Goal: Transaction & Acquisition: Purchase product/service

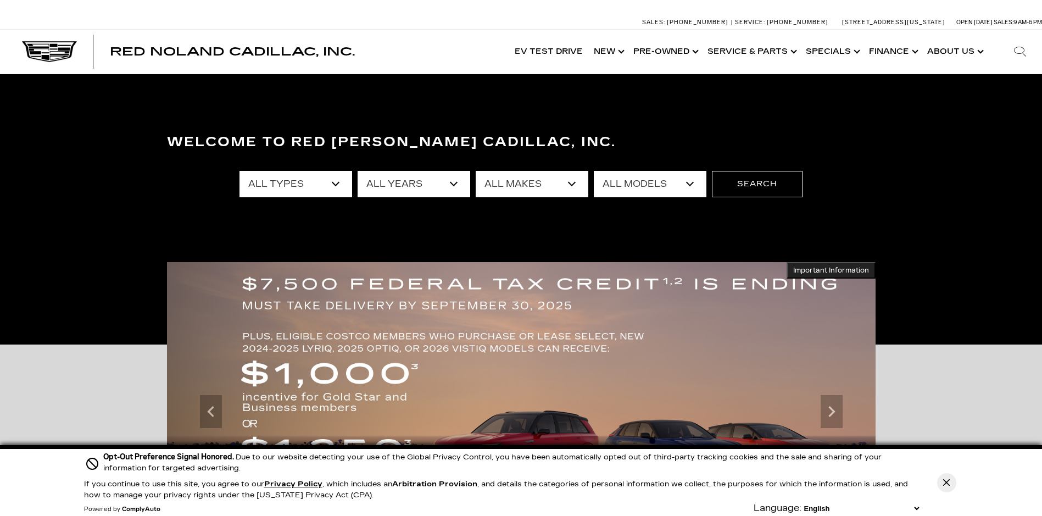
select select "New"
click at [239, 171] on select "All Types New Used Certified Used Demo" at bounding box center [295, 184] width 113 height 26
click at [413, 192] on select "All Years 2026 2025 2024" at bounding box center [413, 184] width 113 height 26
click at [573, 176] on select "All Makes Cadillac" at bounding box center [531, 184] width 113 height 26
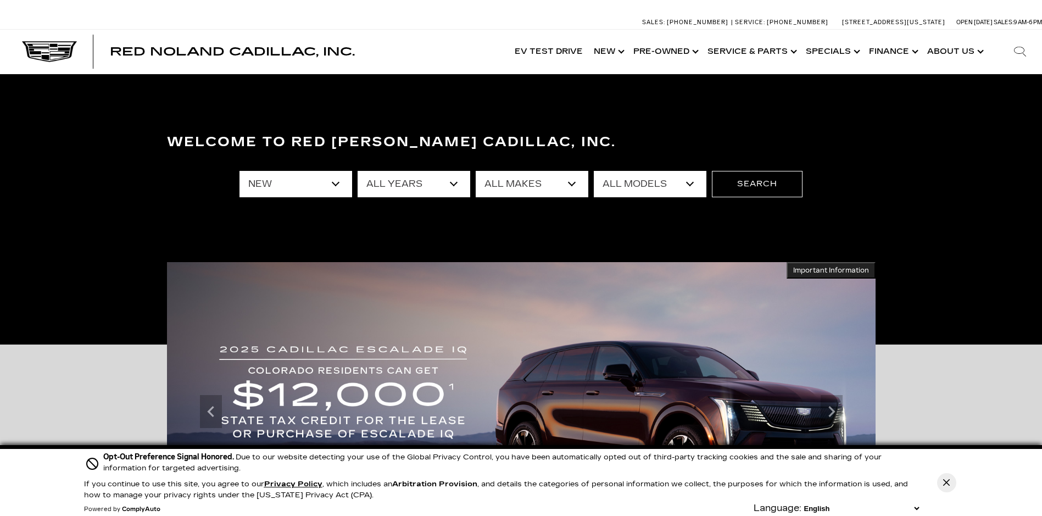
select select "Cadillac"
click at [475, 171] on select "All Makes Cadillac" at bounding box center [531, 184] width 113 height 26
click at [625, 188] on select "All Models CT4 CT5-V Escalade Escalade ESV ESCALADE IQ ESCALADE IQL LYRIQ OPTIQ…" at bounding box center [650, 184] width 113 height 26
select select "Escalade"
click at [594, 171] on select "All Models CT4 CT5-V Escalade Escalade ESV ESCALADE IQ ESCALADE IQL LYRIQ OPTIQ…" at bounding box center [650, 184] width 113 height 26
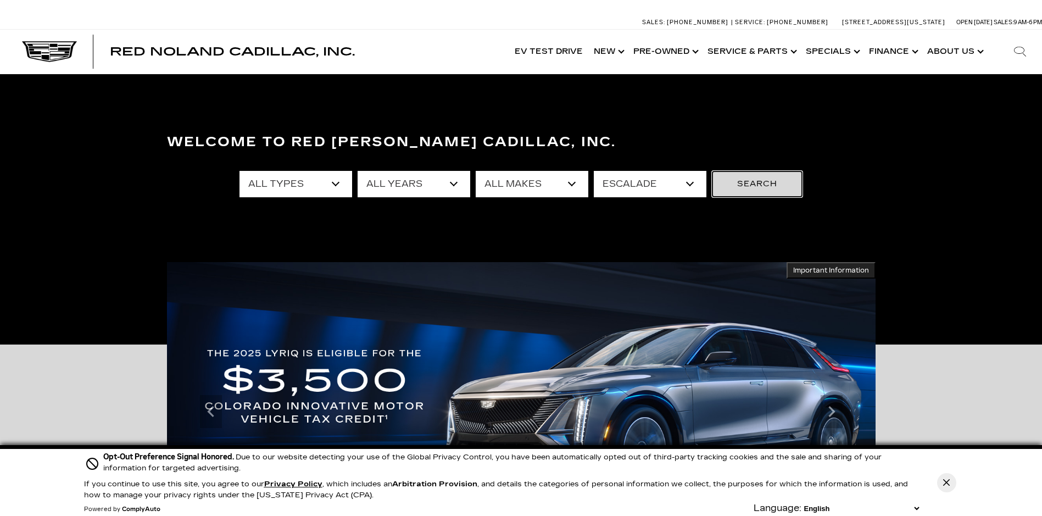
click at [781, 182] on button "Search" at bounding box center [757, 184] width 91 height 26
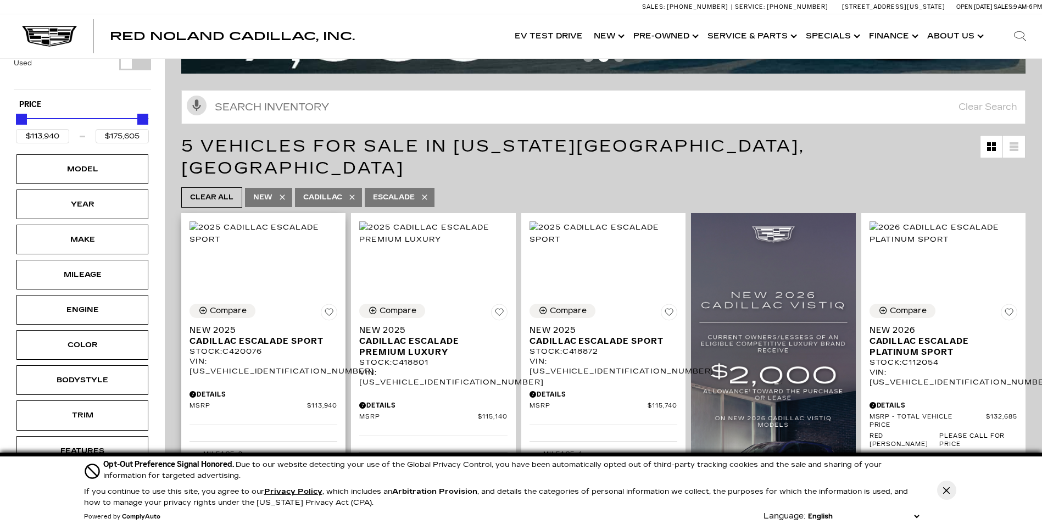
scroll to position [110, 0]
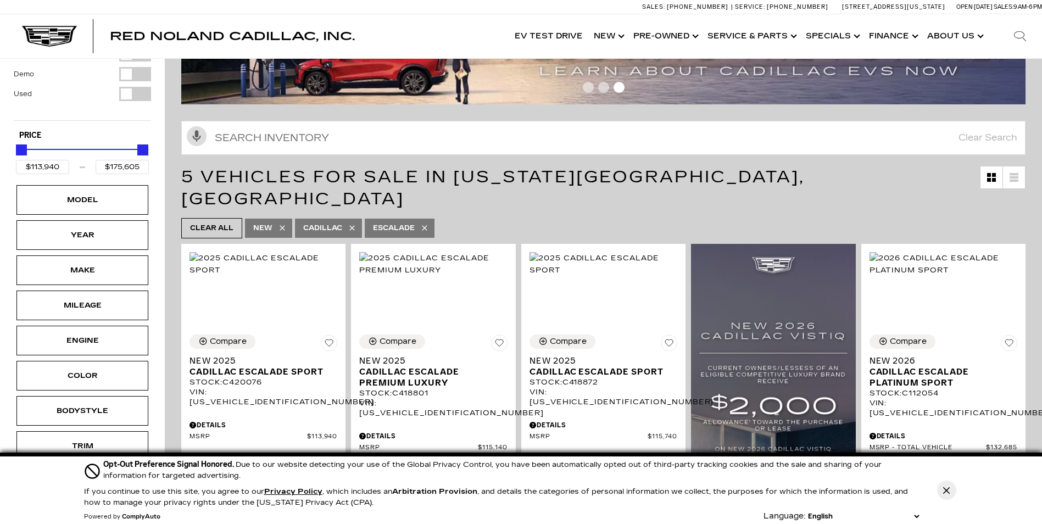
click at [282, 223] on icon at bounding box center [282, 227] width 9 height 9
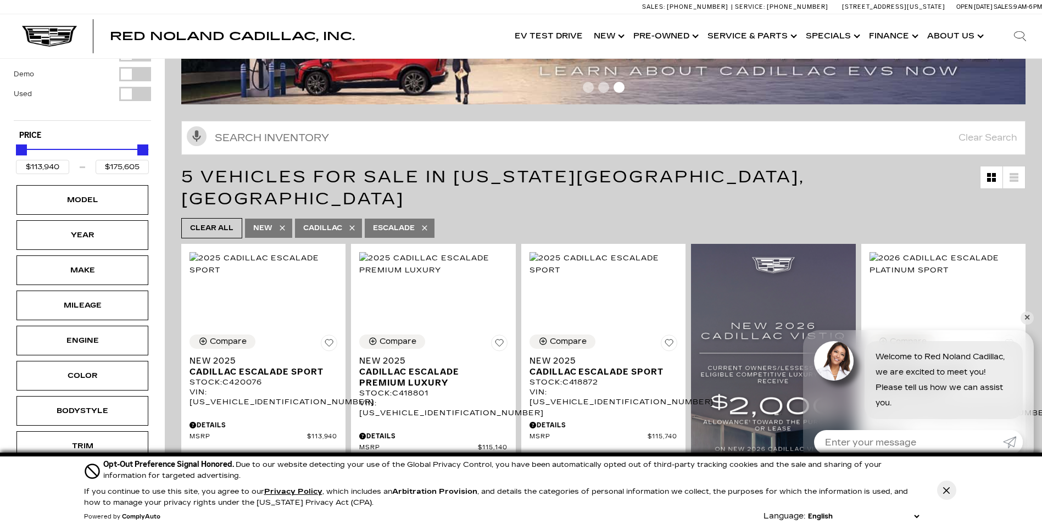
type input "$65,189"
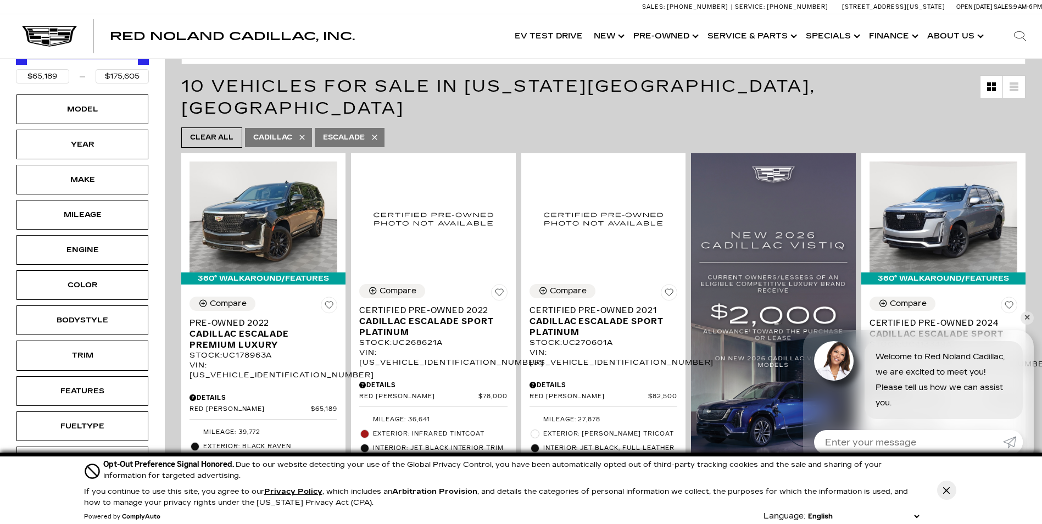
scroll to position [220, 0]
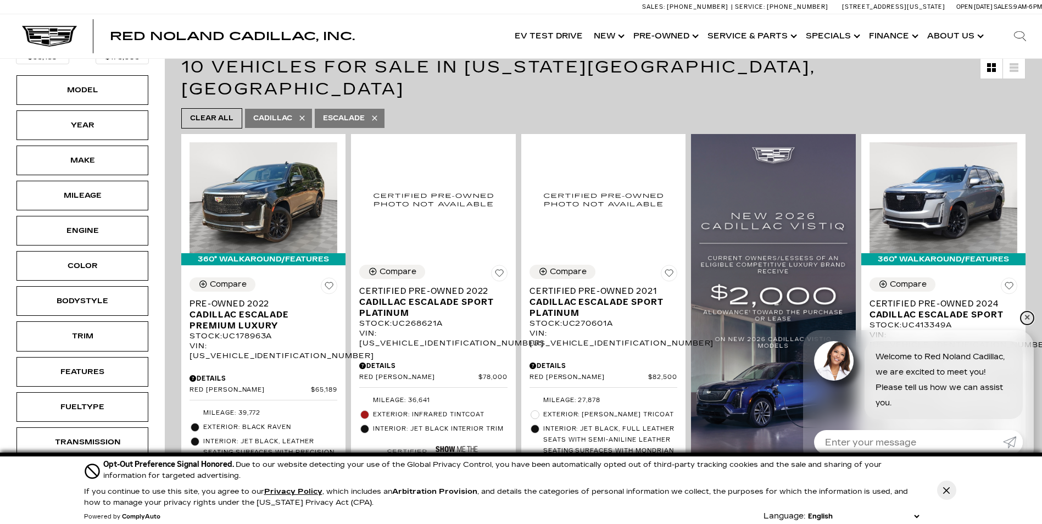
click at [1028, 317] on link "✕" at bounding box center [1026, 317] width 13 height 13
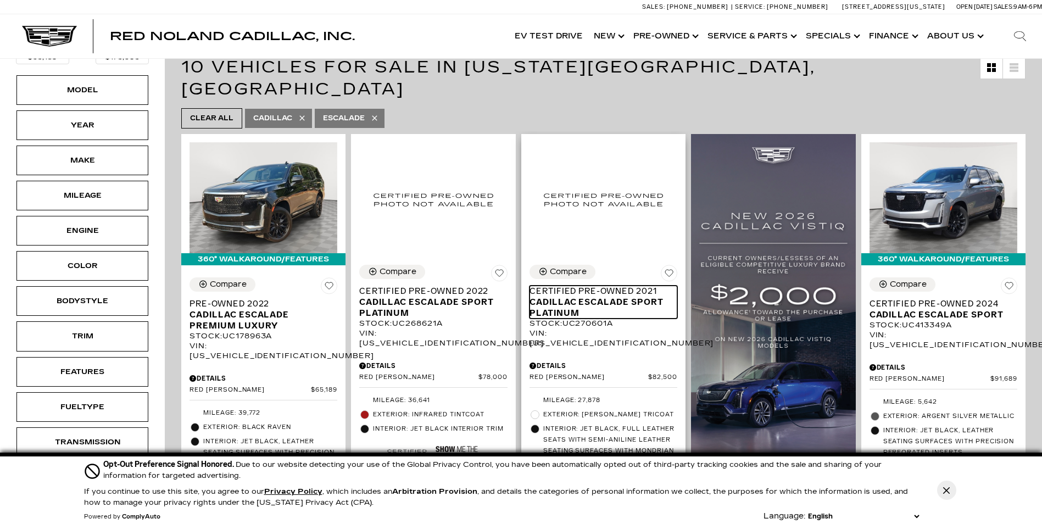
click at [564, 286] on span "Certified Pre-Owned 2021" at bounding box center [598, 291] width 139 height 11
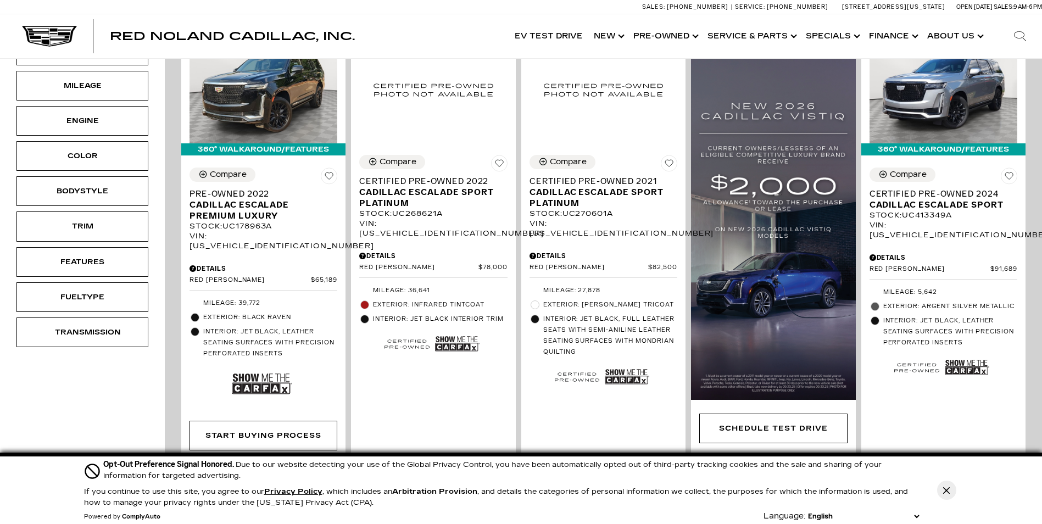
scroll to position [275, 0]
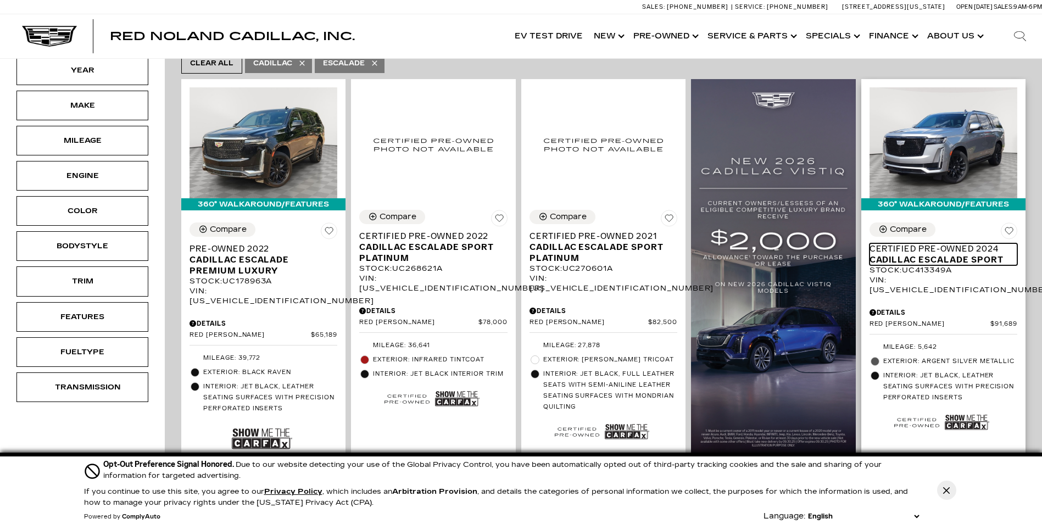
click at [965, 243] on span "Certified Pre-Owned 2024" at bounding box center [938, 248] width 139 height 11
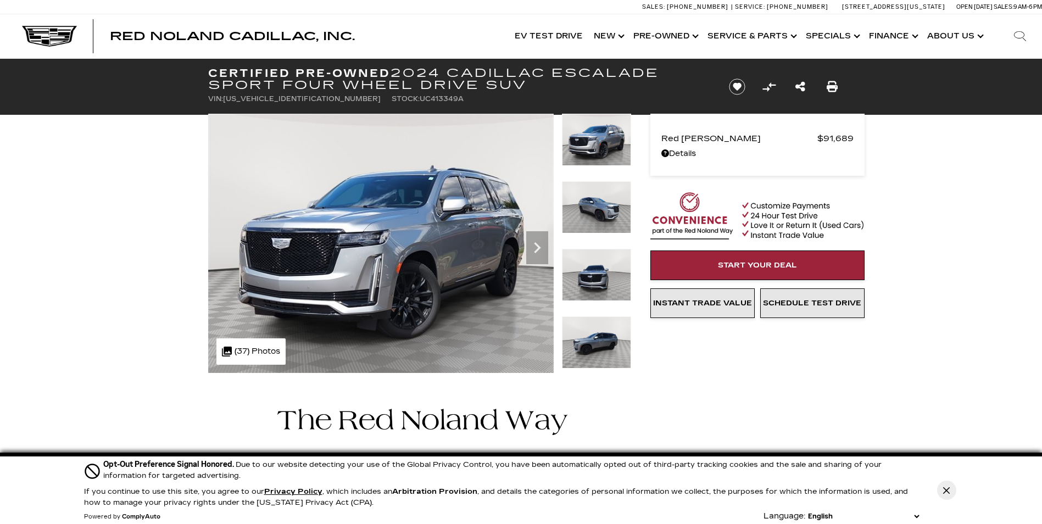
click at [531, 244] on icon "Next" at bounding box center [537, 248] width 22 height 22
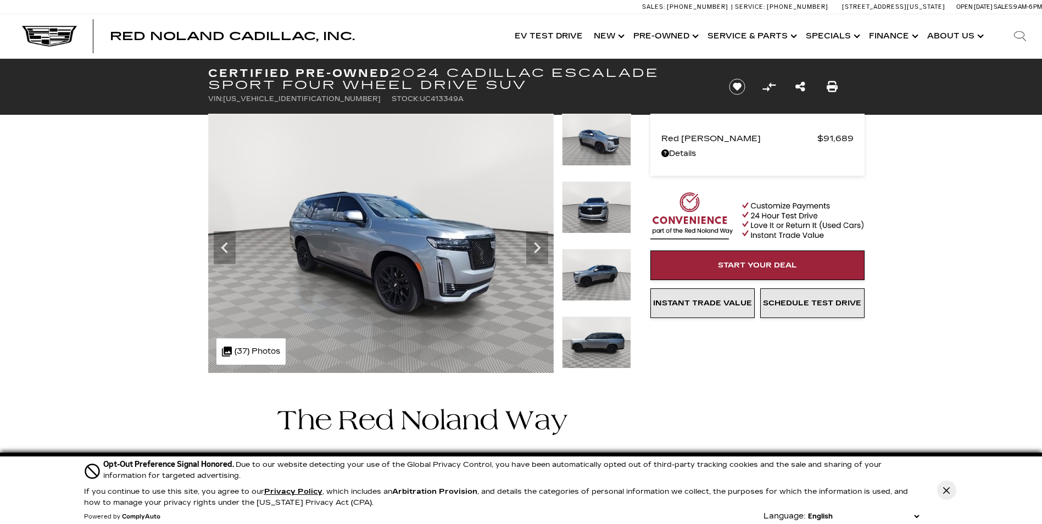
click at [531, 244] on icon "Next" at bounding box center [537, 248] width 22 height 22
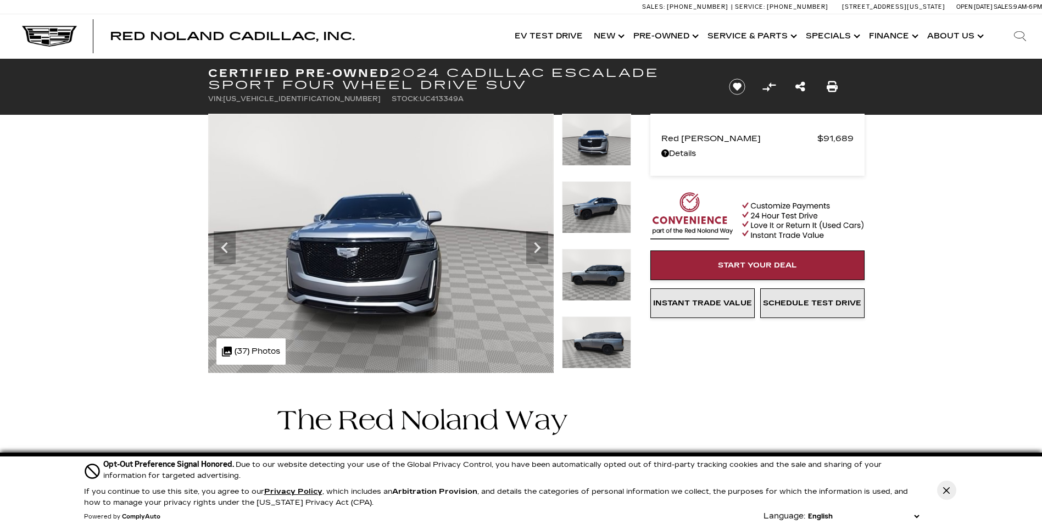
click at [531, 244] on icon "Next" at bounding box center [537, 248] width 22 height 22
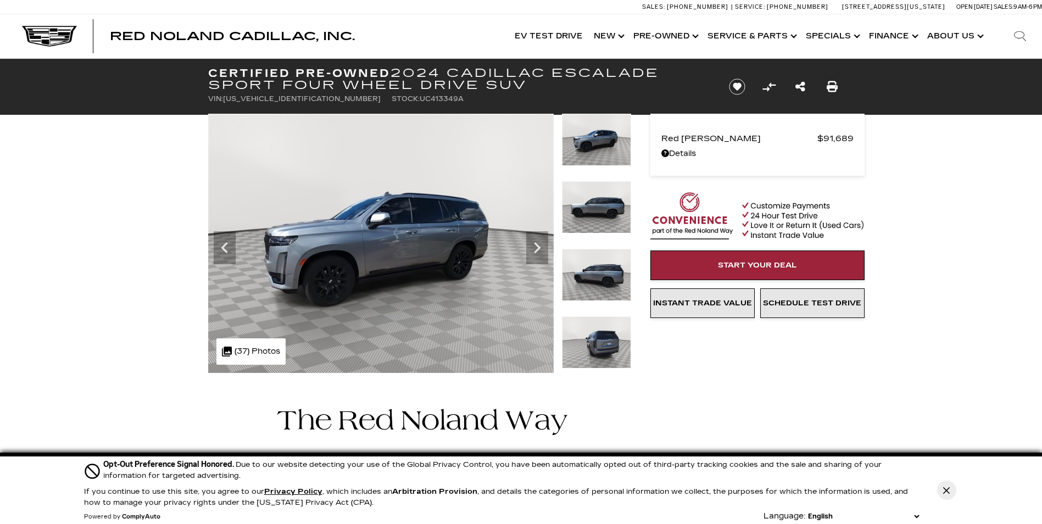
click at [531, 244] on icon "Next" at bounding box center [537, 248] width 22 height 22
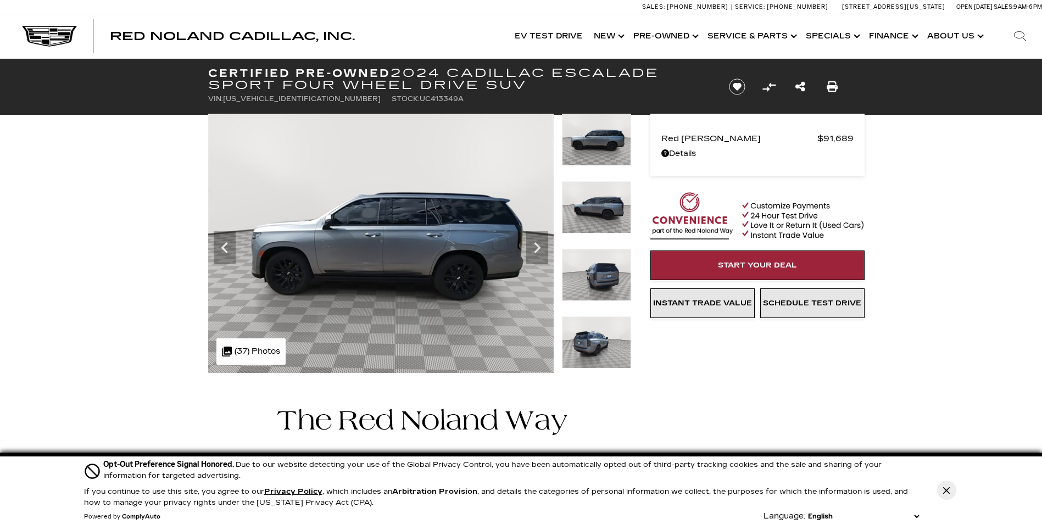
click at [531, 244] on icon "Next" at bounding box center [537, 248] width 22 height 22
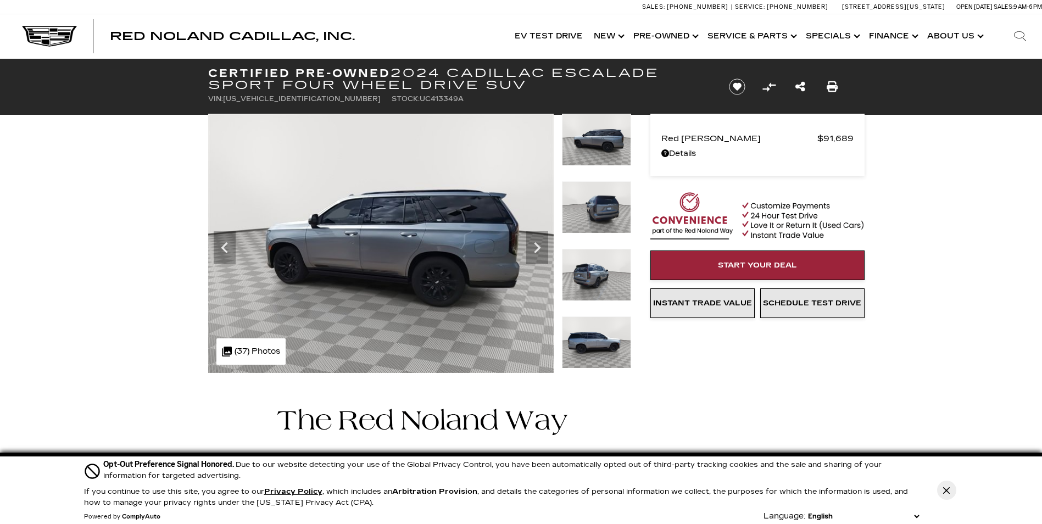
click at [531, 244] on icon "Next" at bounding box center [537, 248] width 22 height 22
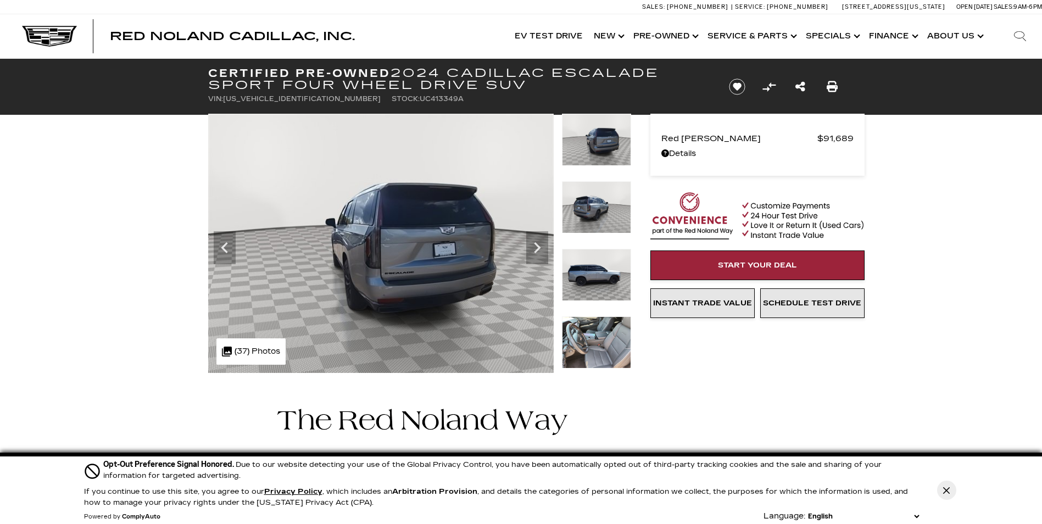
click at [531, 244] on icon "Next" at bounding box center [537, 248] width 22 height 22
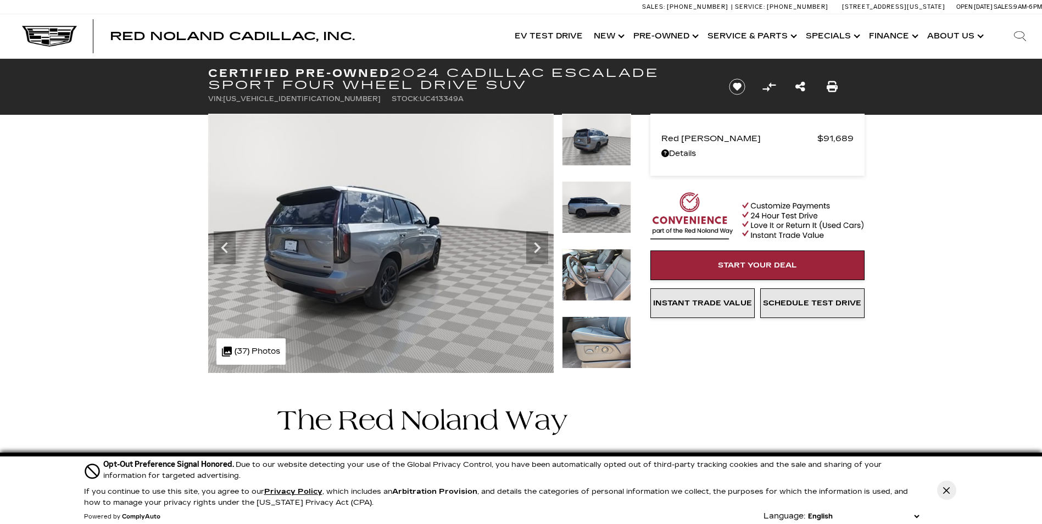
click at [531, 244] on icon "Next" at bounding box center [537, 248] width 22 height 22
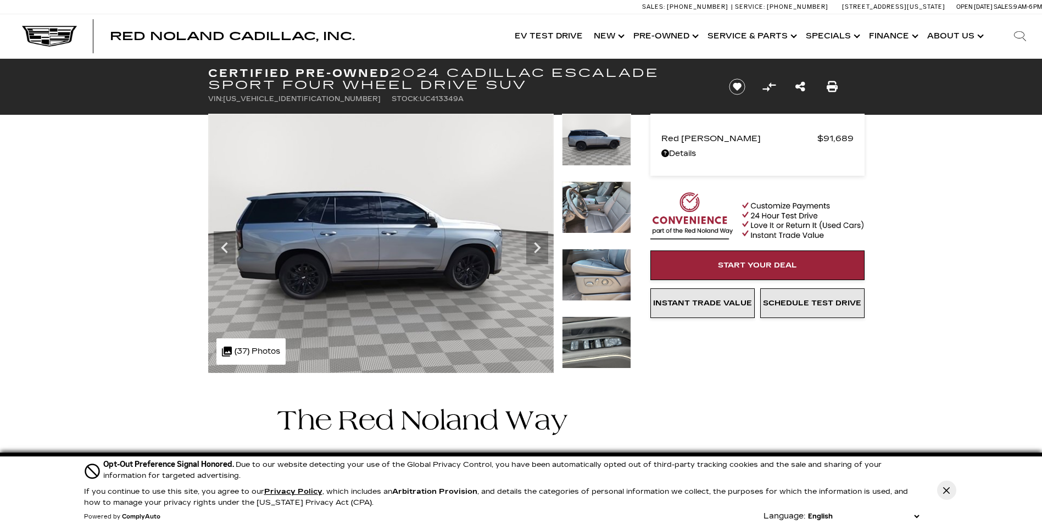
click at [531, 244] on icon "Next" at bounding box center [537, 248] width 22 height 22
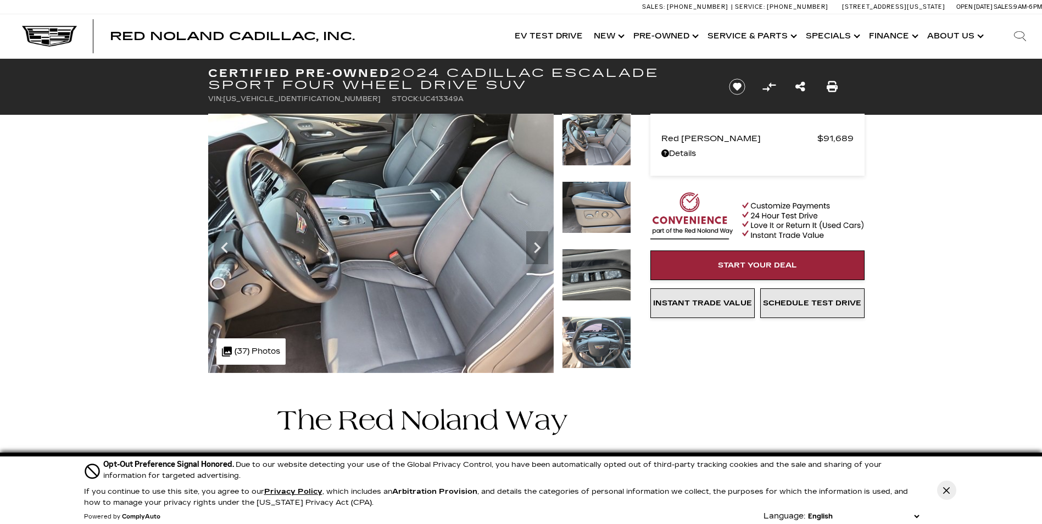
click at [531, 244] on icon "Next" at bounding box center [537, 248] width 22 height 22
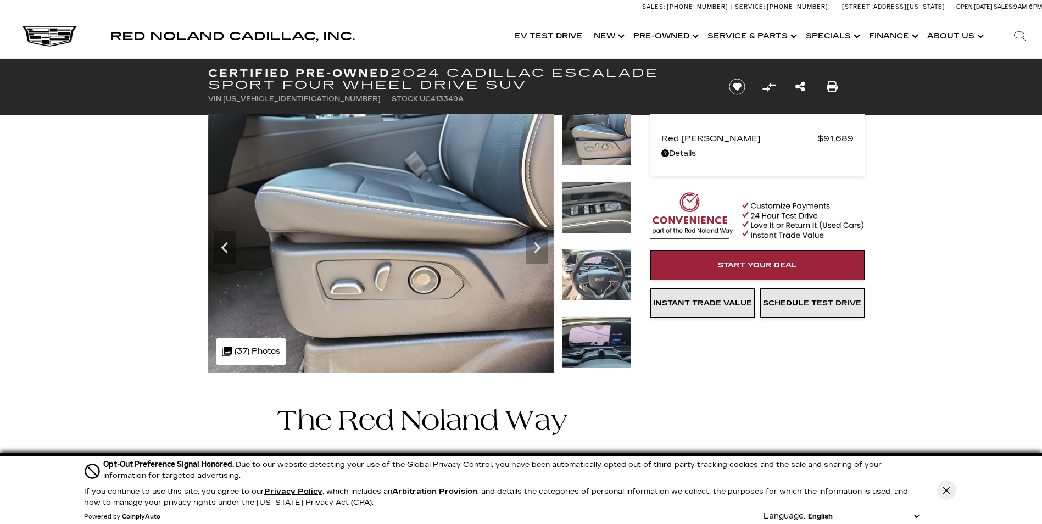
click at [531, 244] on icon "Next" at bounding box center [537, 248] width 22 height 22
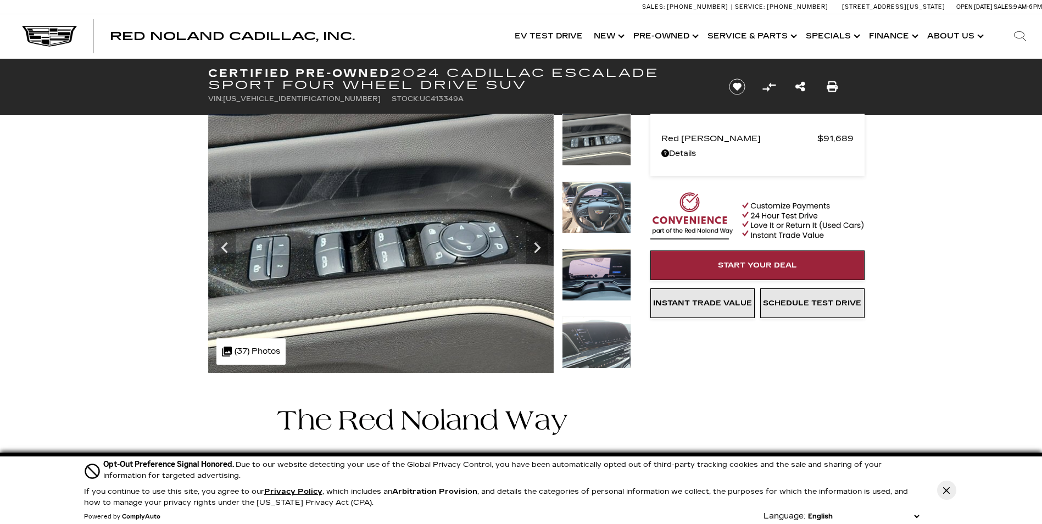
click at [531, 244] on icon "Next" at bounding box center [537, 248] width 22 height 22
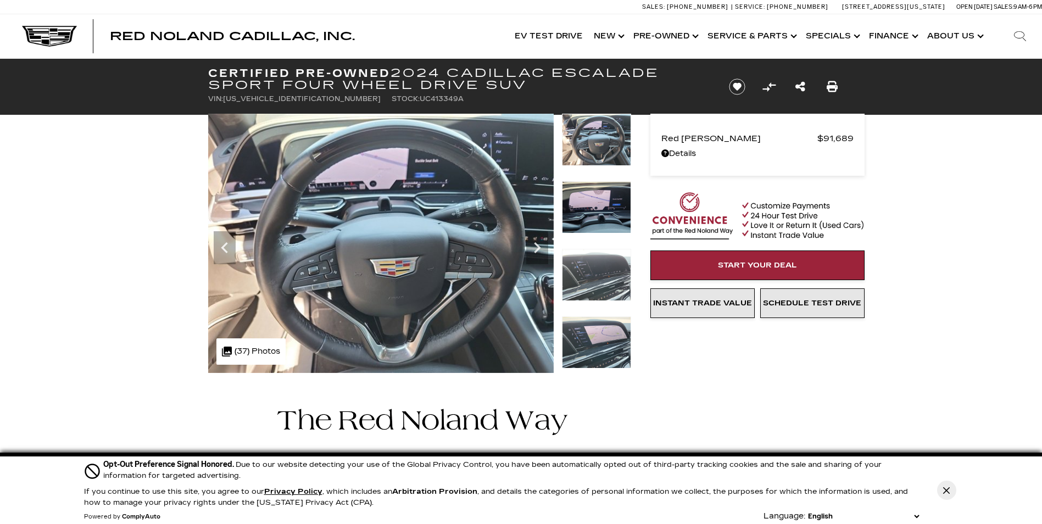
click at [531, 244] on icon "Next" at bounding box center [537, 248] width 22 height 22
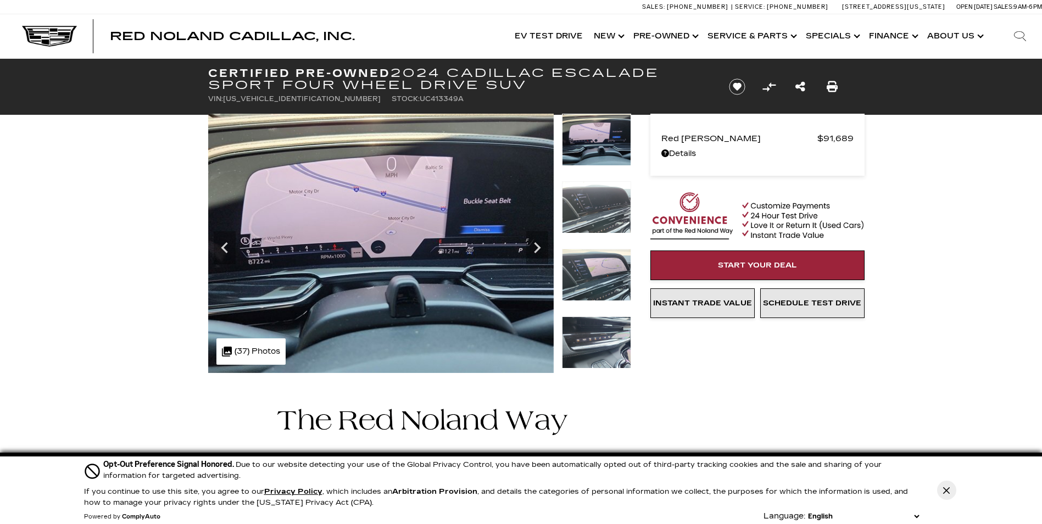
click at [531, 244] on icon "Next" at bounding box center [537, 248] width 22 height 22
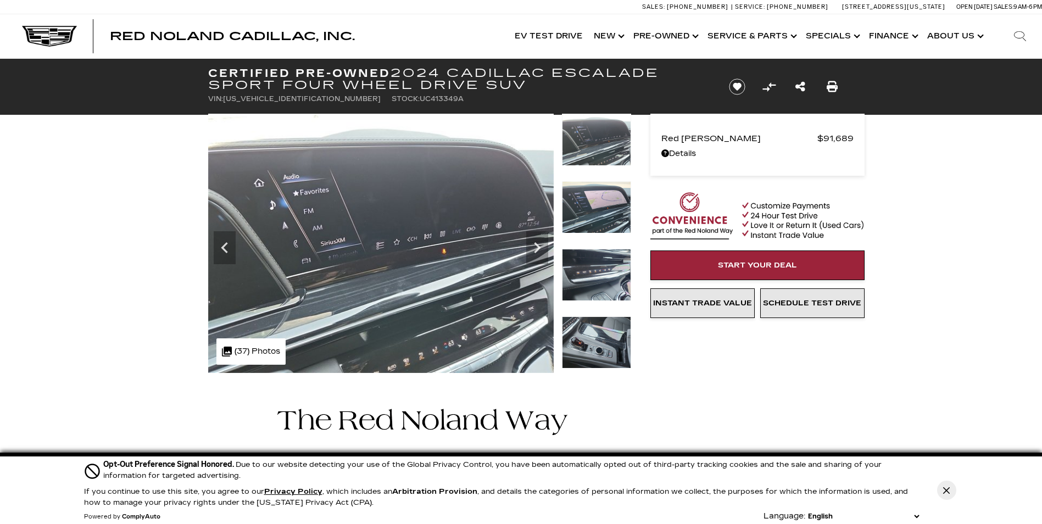
click at [531, 244] on icon "Next" at bounding box center [537, 248] width 22 height 22
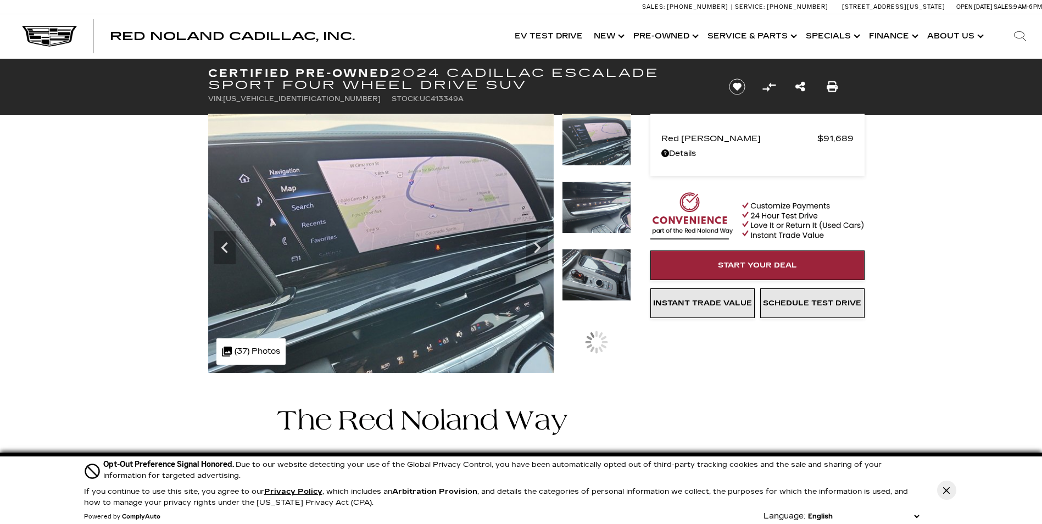
click at [531, 244] on icon "Next" at bounding box center [537, 248] width 22 height 22
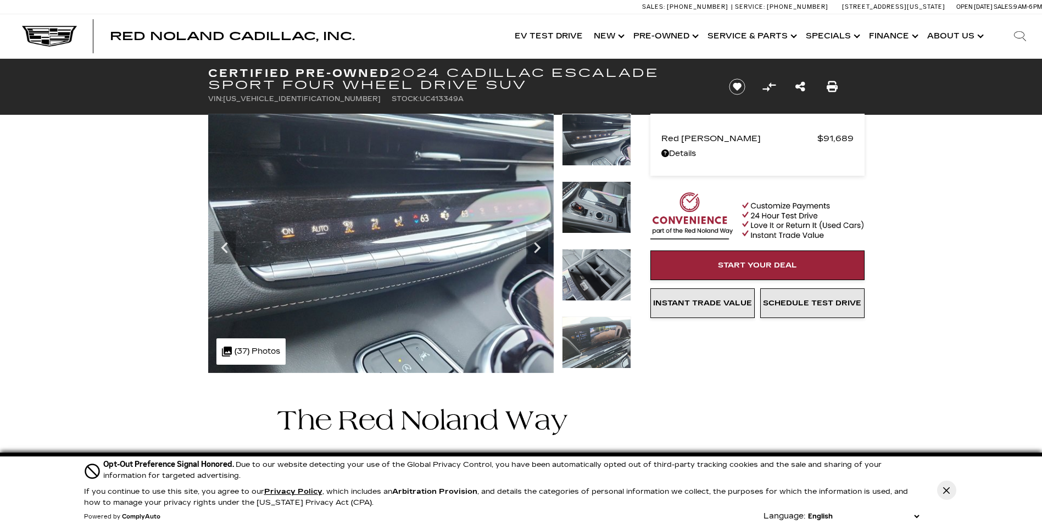
click at [531, 244] on icon "Next" at bounding box center [537, 248] width 22 height 22
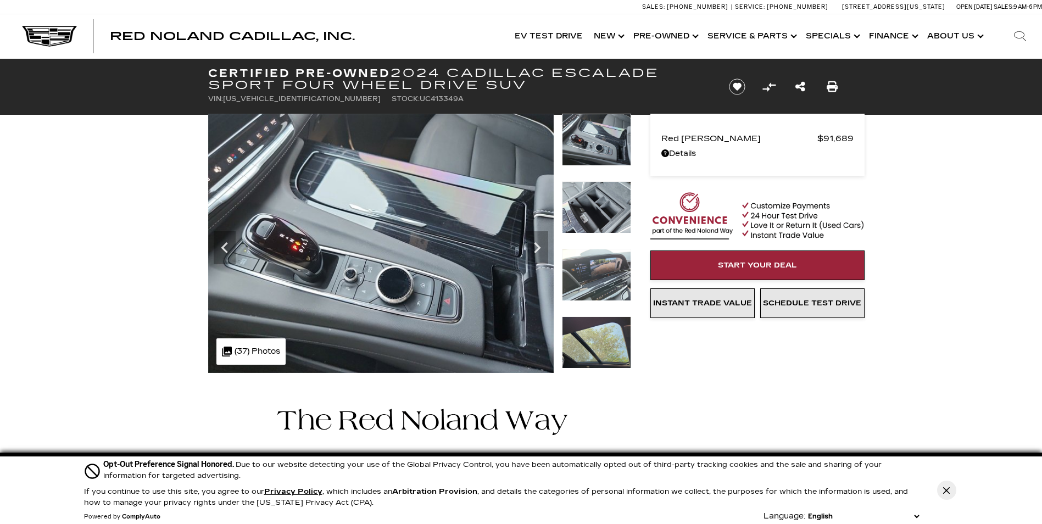
click at [531, 244] on icon "Next" at bounding box center [537, 248] width 22 height 22
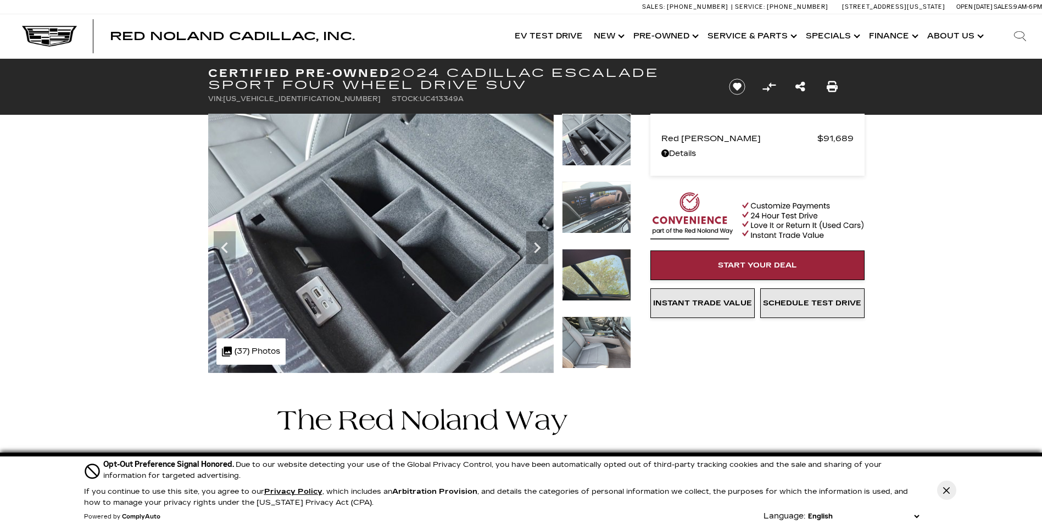
click at [531, 244] on icon "Next" at bounding box center [537, 248] width 22 height 22
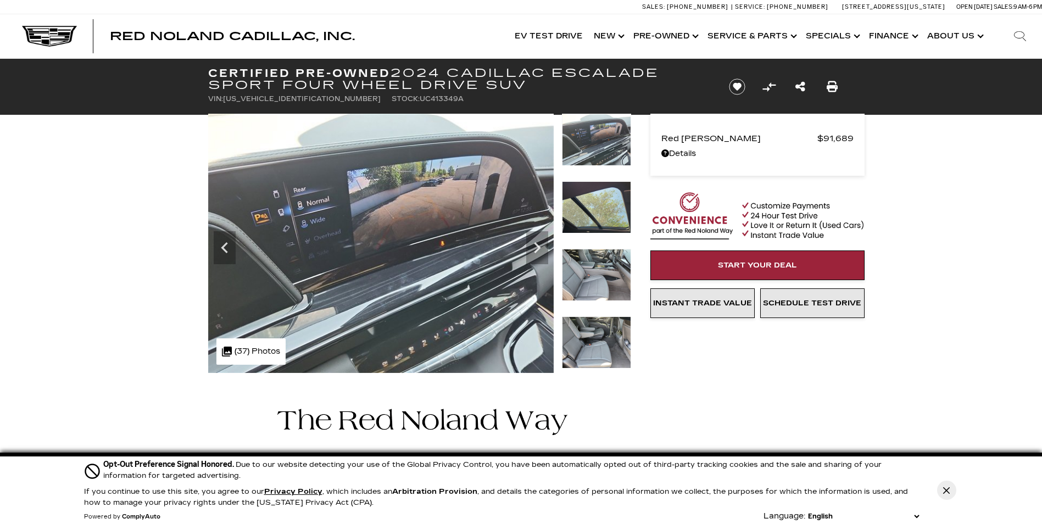
click at [531, 244] on icon "Next" at bounding box center [537, 248] width 22 height 22
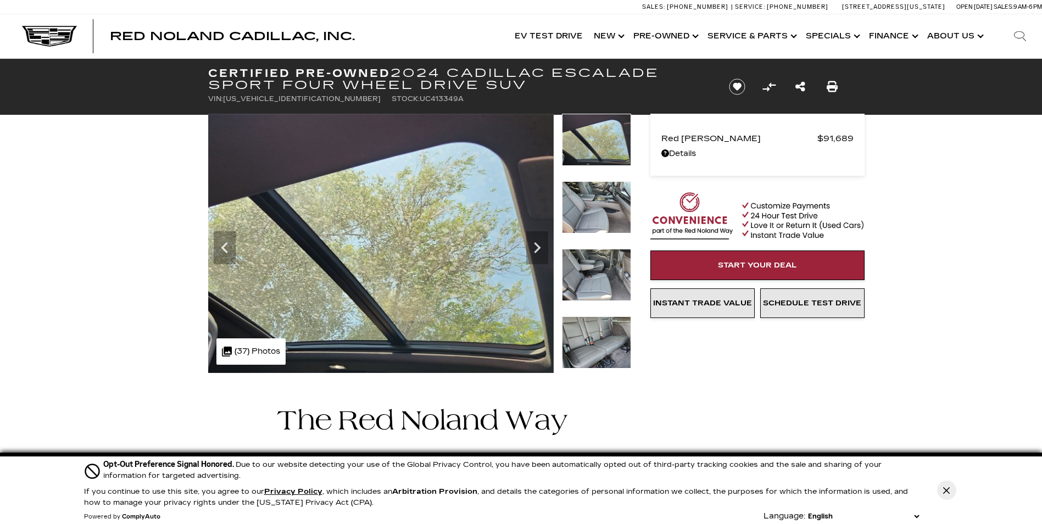
click at [531, 244] on icon "Next" at bounding box center [537, 248] width 22 height 22
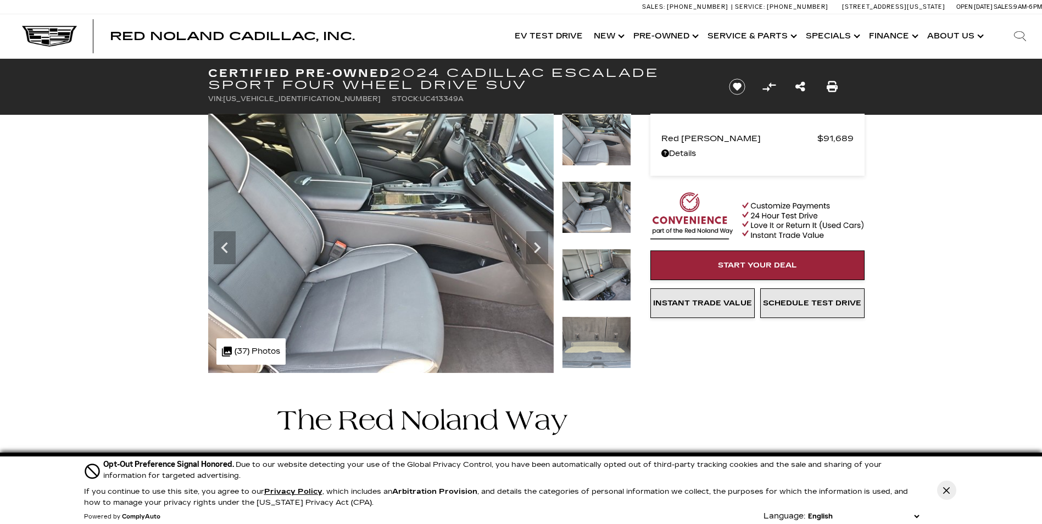
click at [531, 244] on icon "Next" at bounding box center [537, 248] width 22 height 22
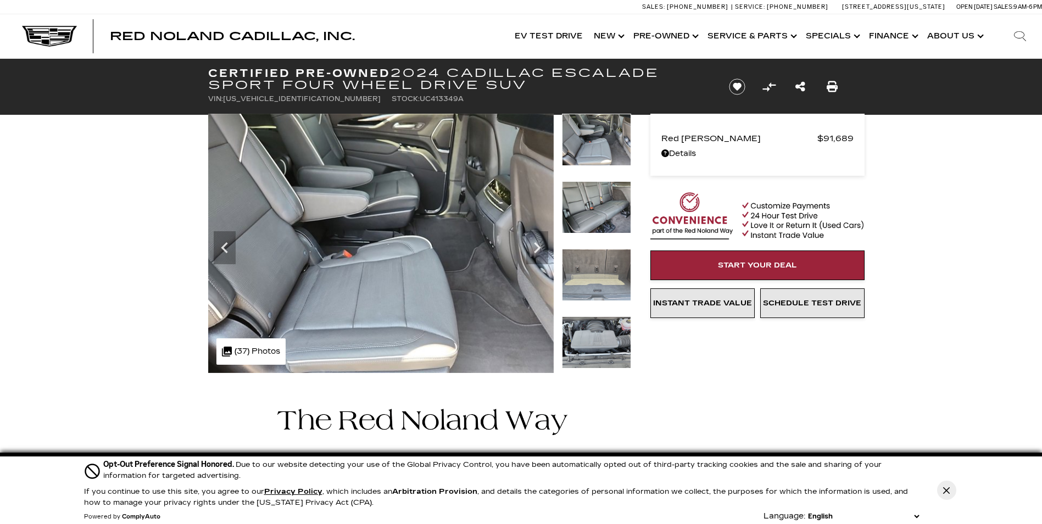
click at [531, 244] on icon "Next" at bounding box center [537, 248] width 22 height 22
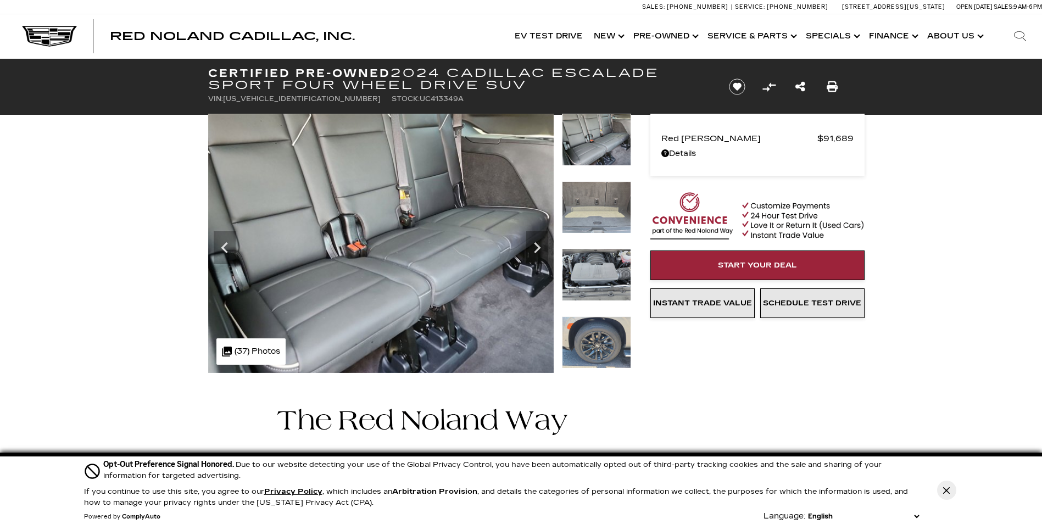
click at [531, 244] on icon "Next" at bounding box center [537, 248] width 22 height 22
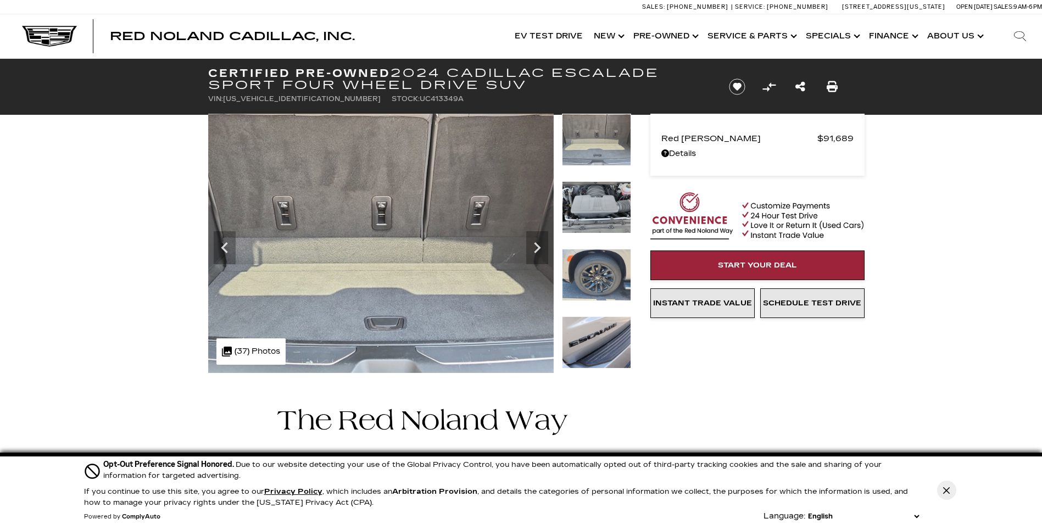
click at [531, 244] on icon "Next" at bounding box center [537, 248] width 22 height 22
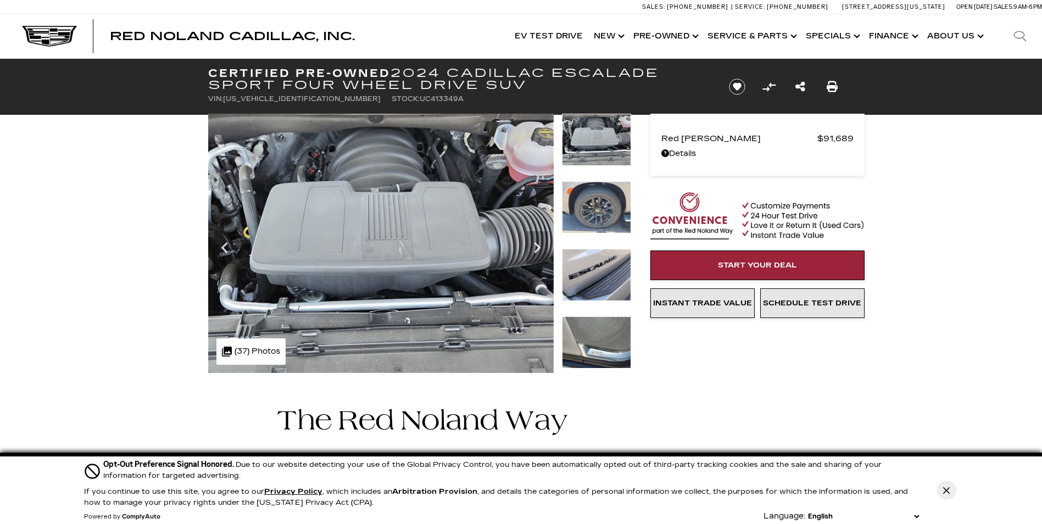
click at [531, 244] on icon "Next" at bounding box center [537, 248] width 22 height 22
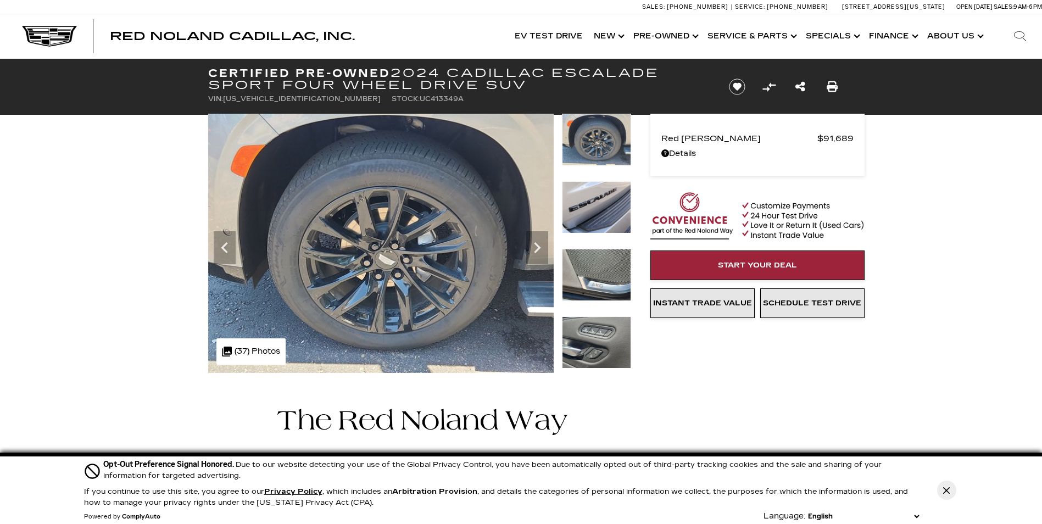
click at [531, 244] on icon "Next" at bounding box center [537, 248] width 22 height 22
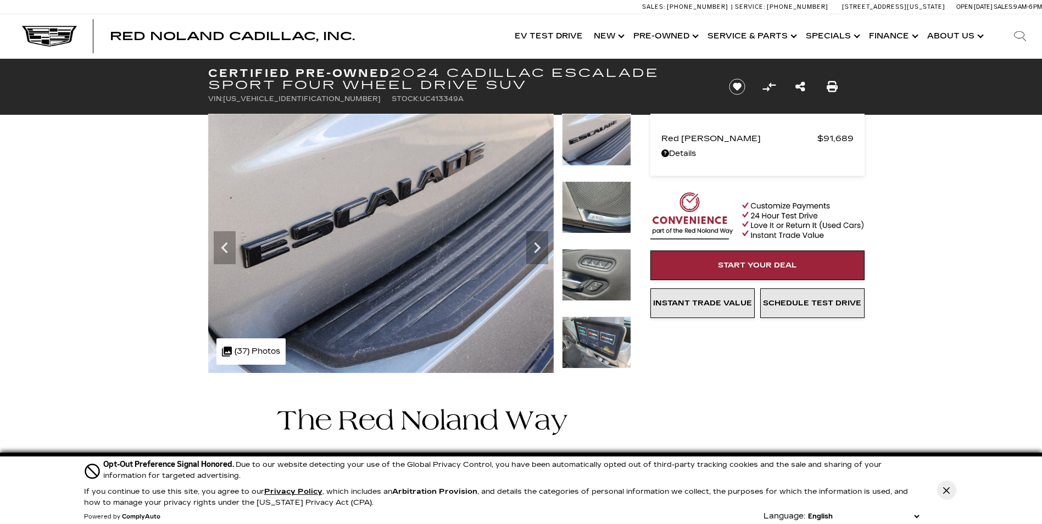
click at [531, 244] on icon "Next" at bounding box center [537, 248] width 22 height 22
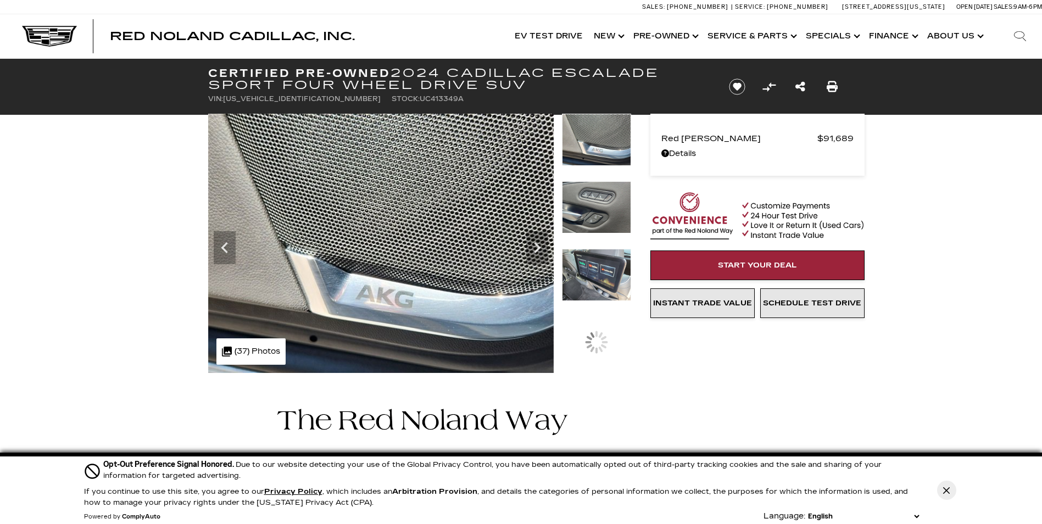
click at [531, 244] on icon "Next" at bounding box center [537, 248] width 22 height 22
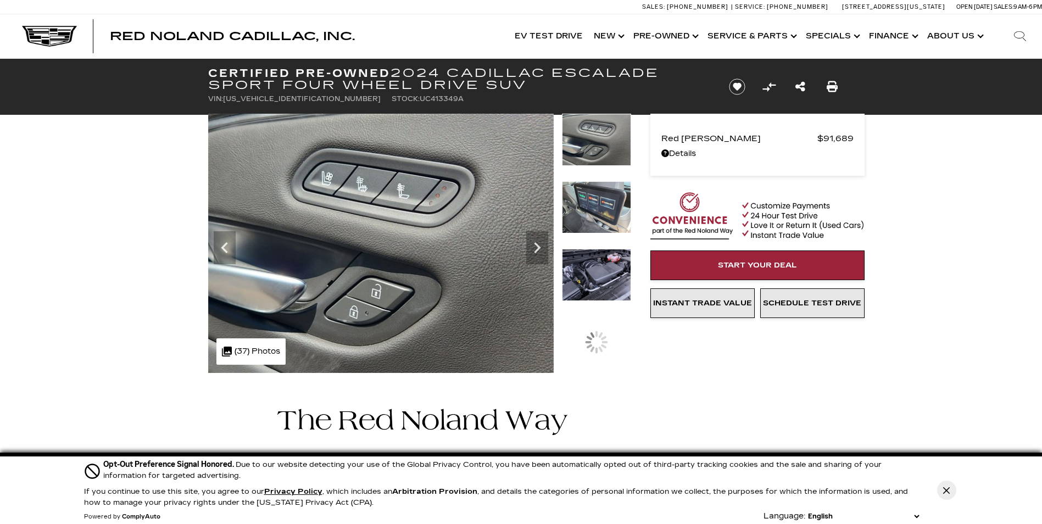
click at [531, 244] on icon "Next" at bounding box center [537, 248] width 22 height 22
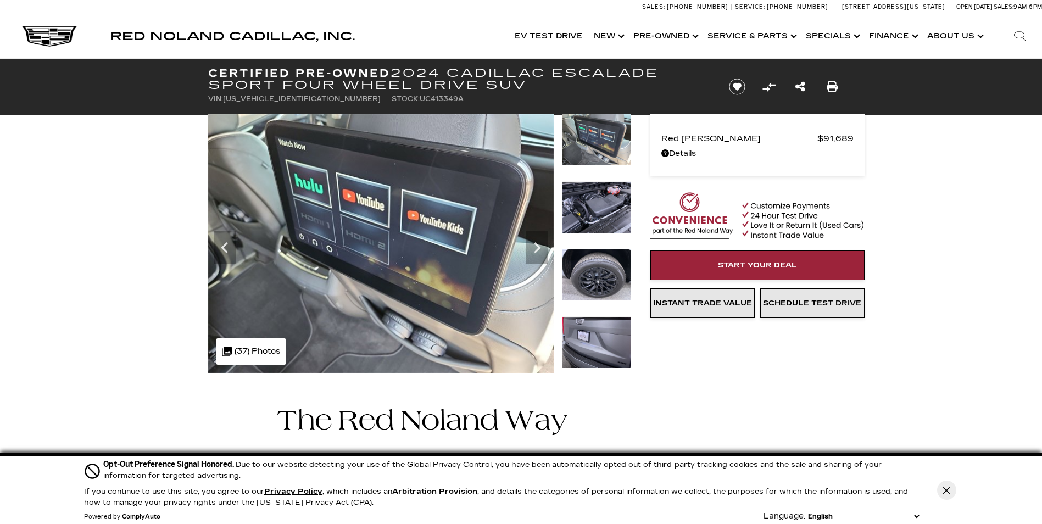
click at [531, 244] on icon "Next" at bounding box center [537, 248] width 22 height 22
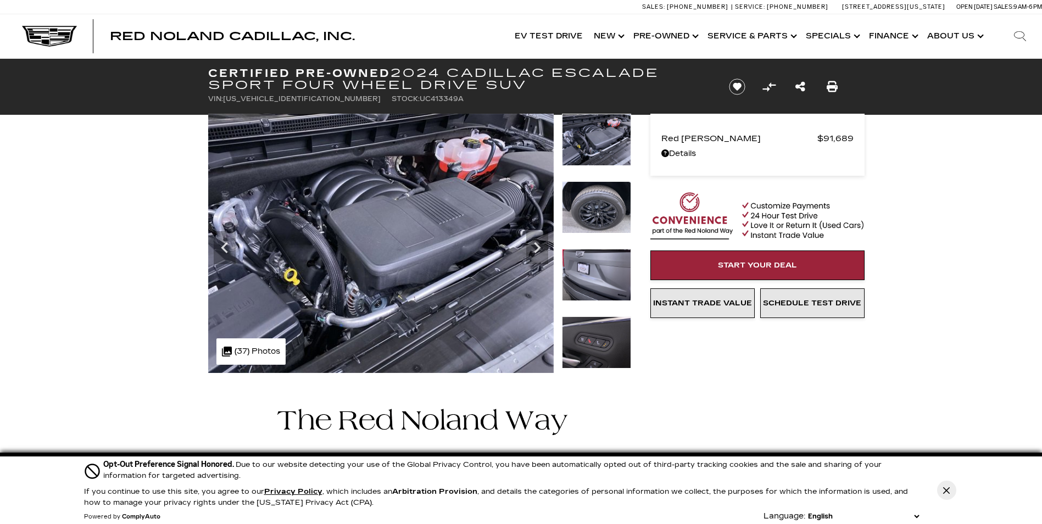
click at [531, 244] on icon "Next" at bounding box center [537, 248] width 22 height 22
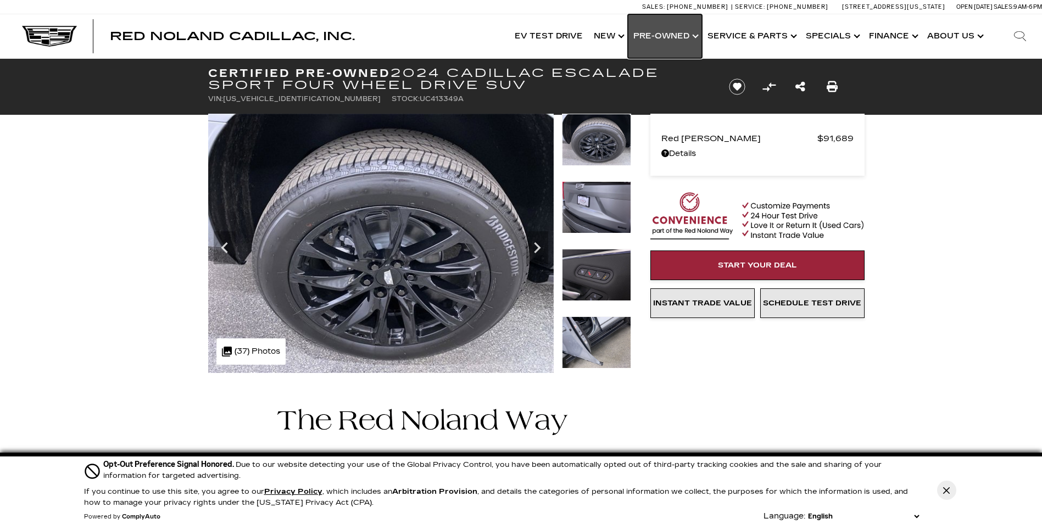
click at [702, 40] on link "Show Pre-Owned" at bounding box center [665, 36] width 74 height 44
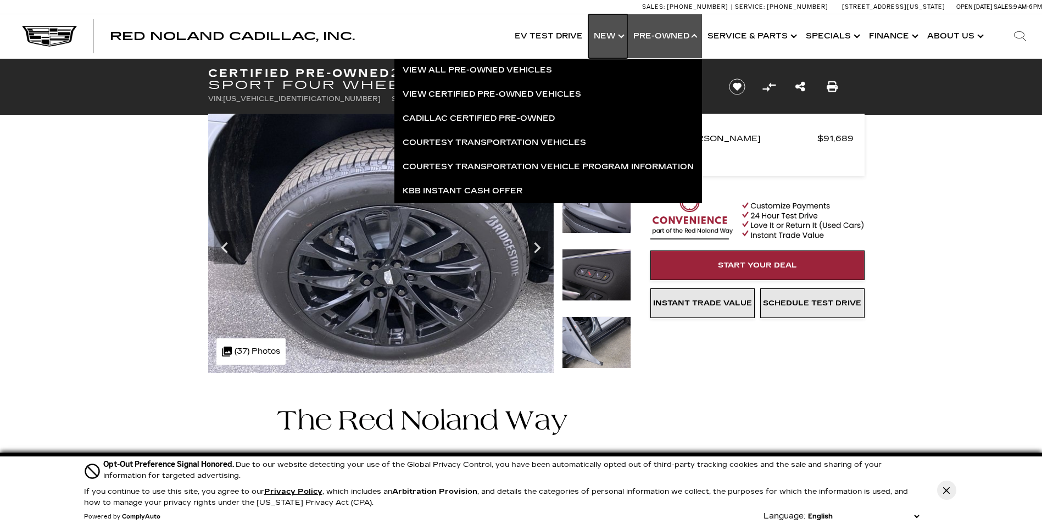
click at [605, 34] on link "Show New" at bounding box center [608, 36] width 40 height 44
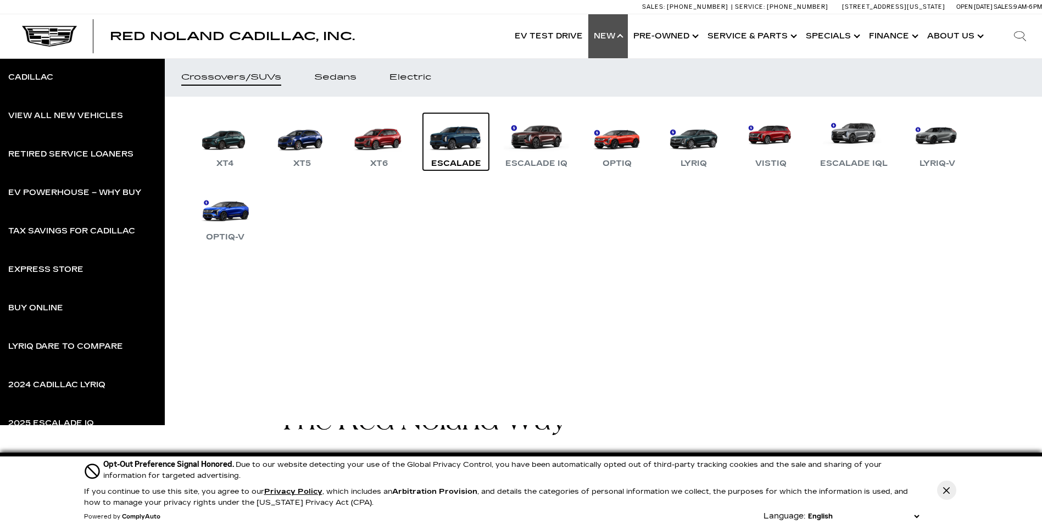
click at [455, 147] on link "Escalade" at bounding box center [456, 141] width 66 height 57
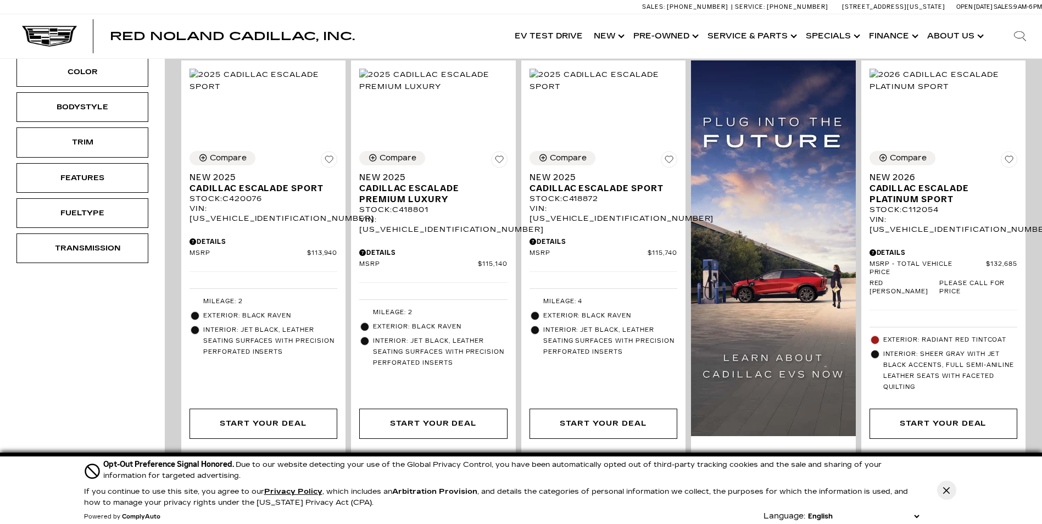
scroll to position [275, 0]
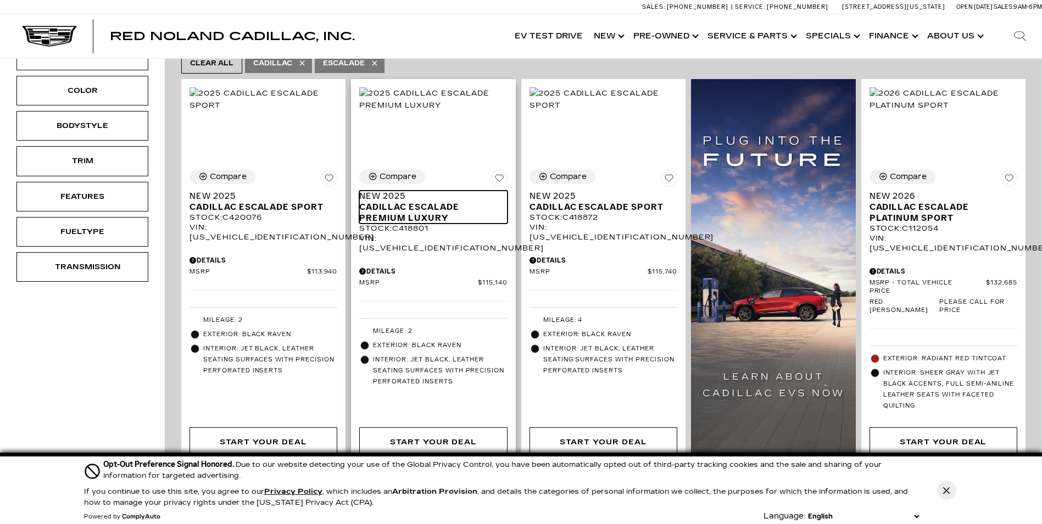
click at [412, 211] on span "Cadillac Escalade Premium Luxury" at bounding box center [428, 213] width 139 height 22
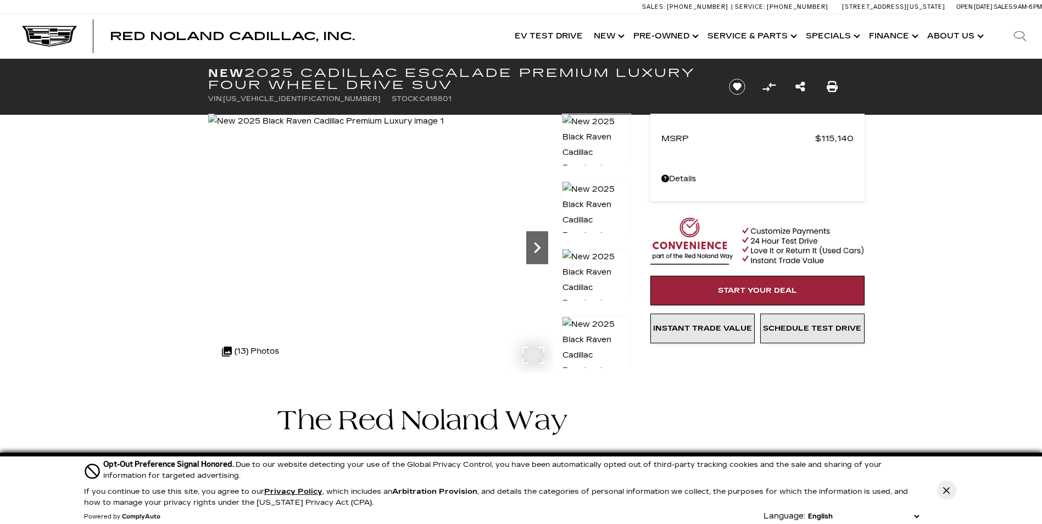
click at [538, 248] on icon "Next" at bounding box center [537, 247] width 7 height 11
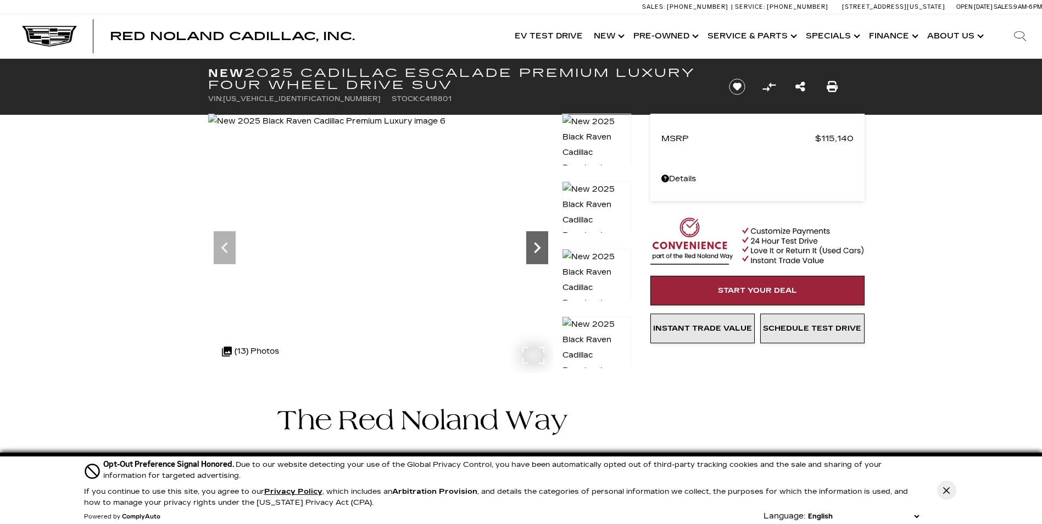
click at [538, 248] on icon "Next" at bounding box center [537, 247] width 7 height 11
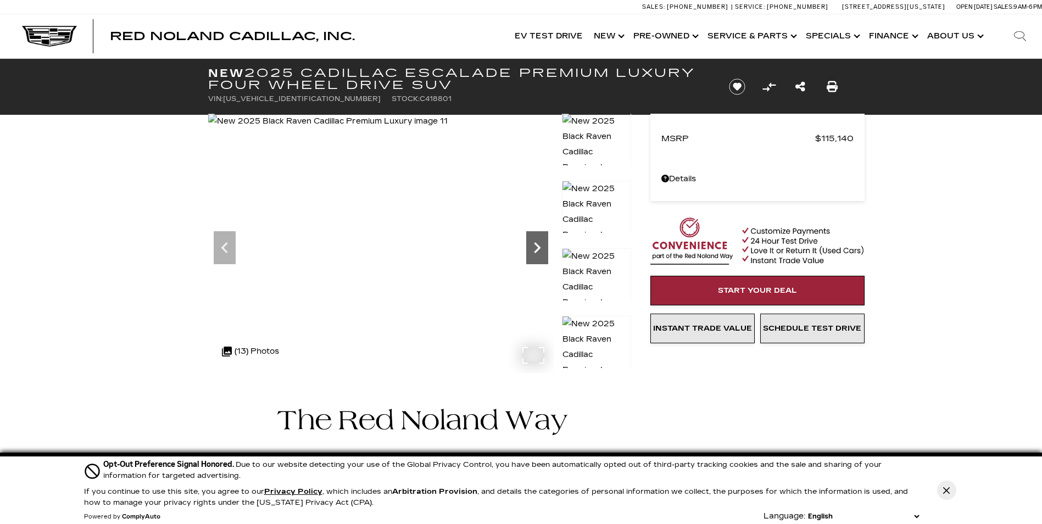
click at [538, 248] on icon "Next" at bounding box center [537, 247] width 7 height 11
click at [449, 129] on img at bounding box center [328, 121] width 241 height 15
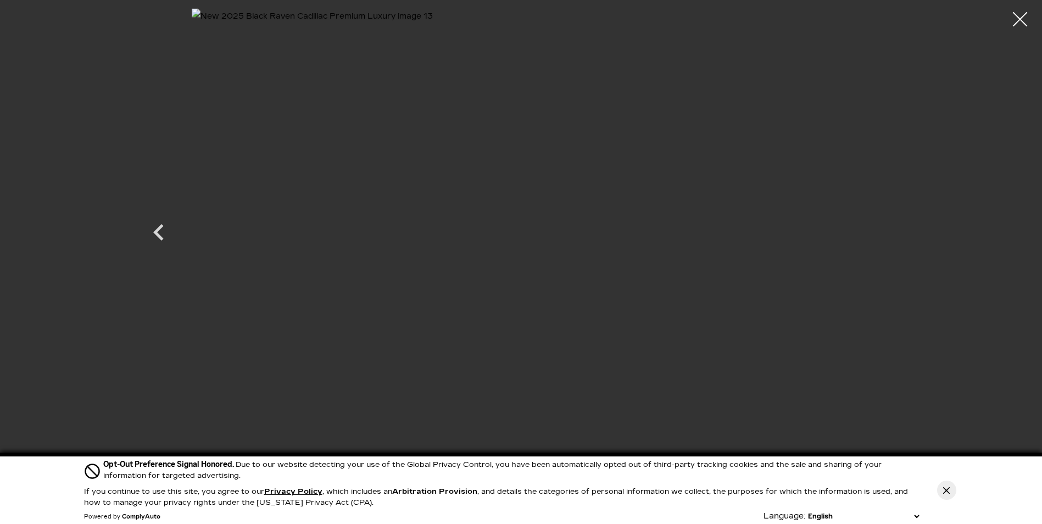
click at [1029, 15] on div at bounding box center [1019, 19] width 29 height 29
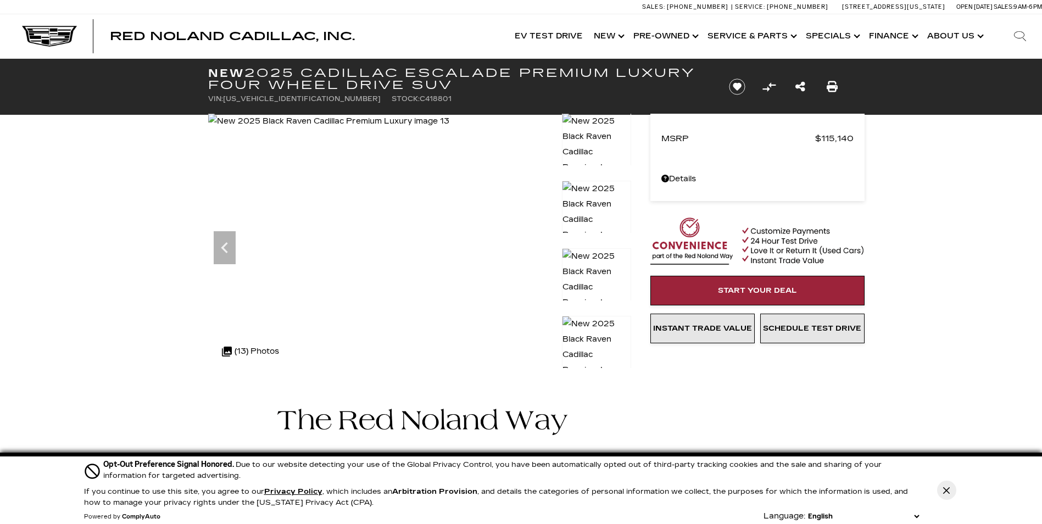
click at [582, 338] on img at bounding box center [596, 355] width 69 height 78
click at [580, 266] on img at bounding box center [596, 287] width 69 height 78
click at [592, 209] on img at bounding box center [596, 220] width 69 height 78
click at [597, 130] on img at bounding box center [596, 152] width 69 height 78
